Goal: Find specific page/section: Find specific page/section

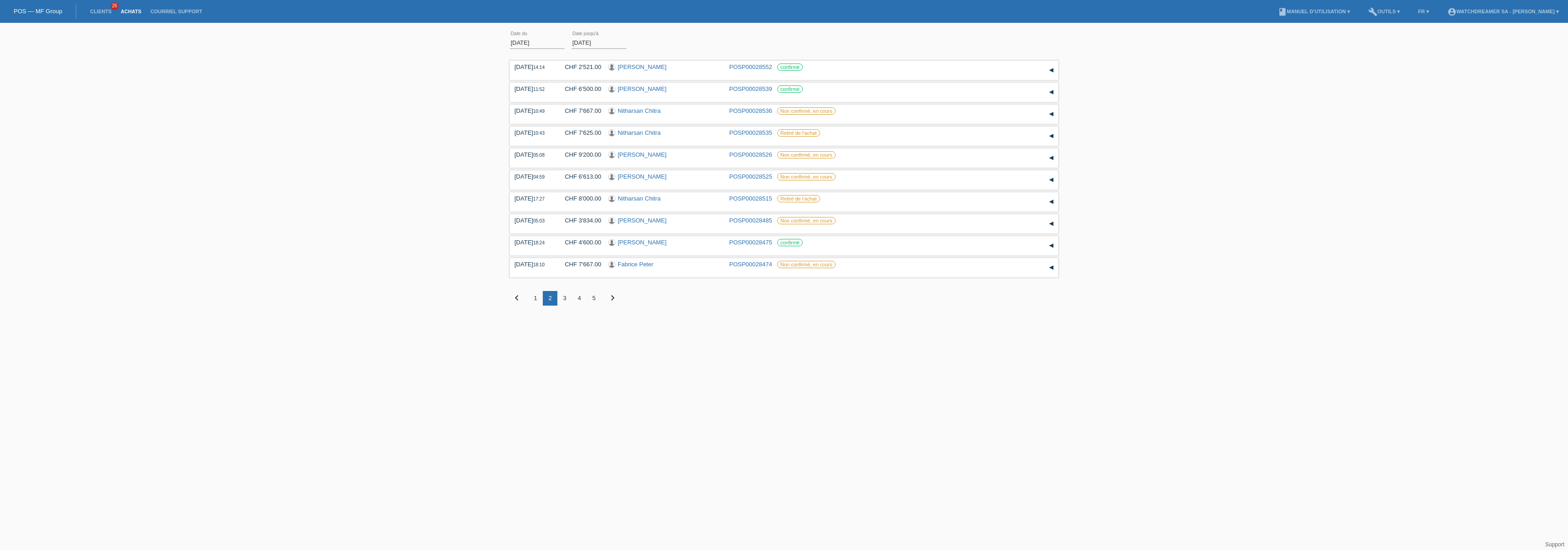
click at [540, 295] on div "1" at bounding box center [535, 299] width 15 height 15
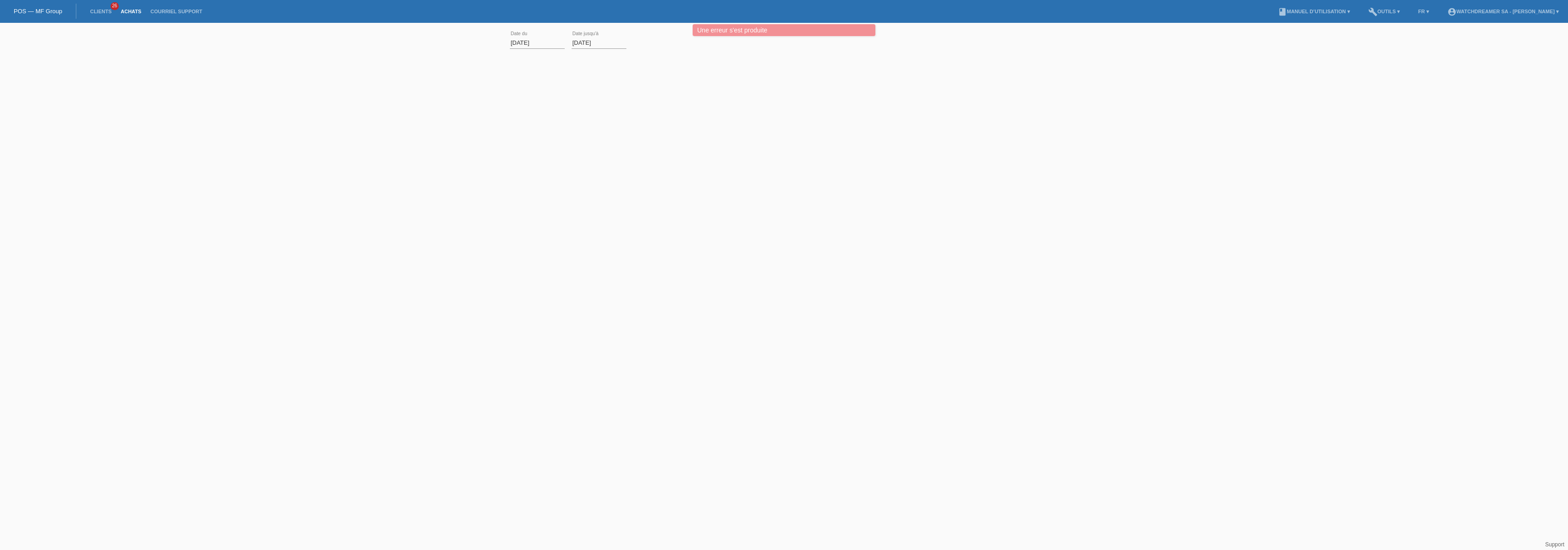
click at [140, 13] on link "Achats" at bounding box center [131, 11] width 29 height 6
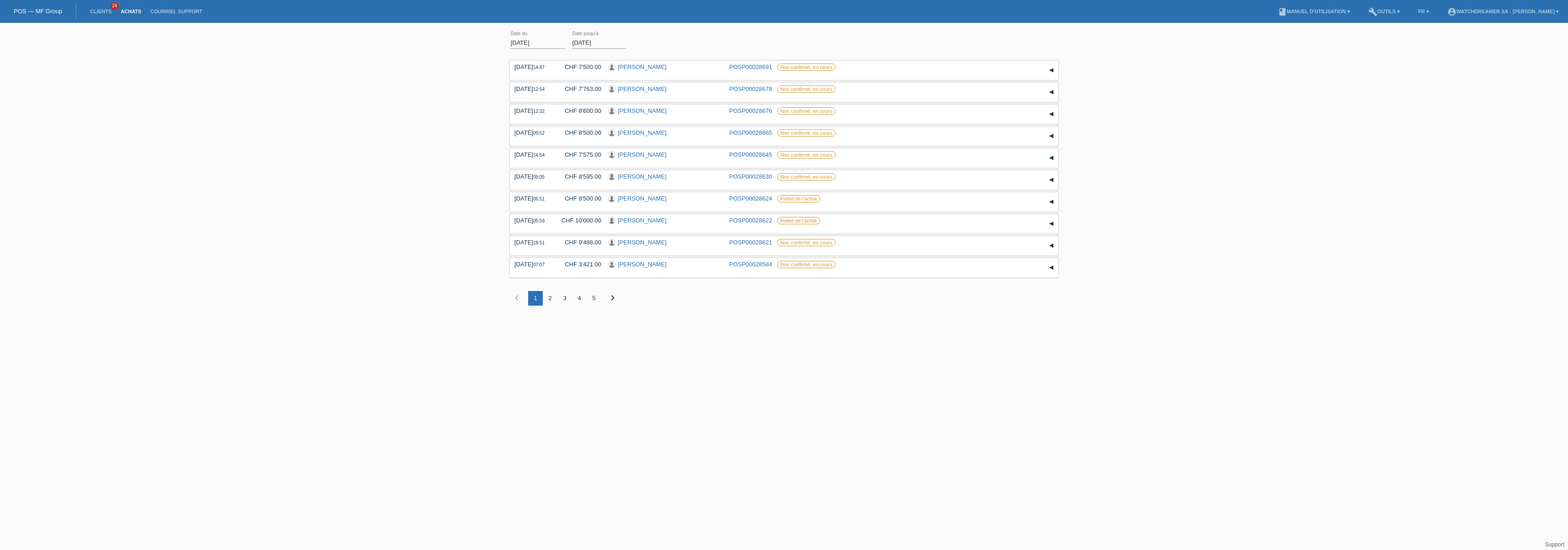
click at [550, 296] on div "2" at bounding box center [550, 299] width 15 height 15
click at [565, 298] on div "3" at bounding box center [565, 299] width 15 height 15
click at [650, 90] on link "[PERSON_NAME]" at bounding box center [642, 89] width 49 height 7
